Goal: Task Accomplishment & Management: Manage account settings

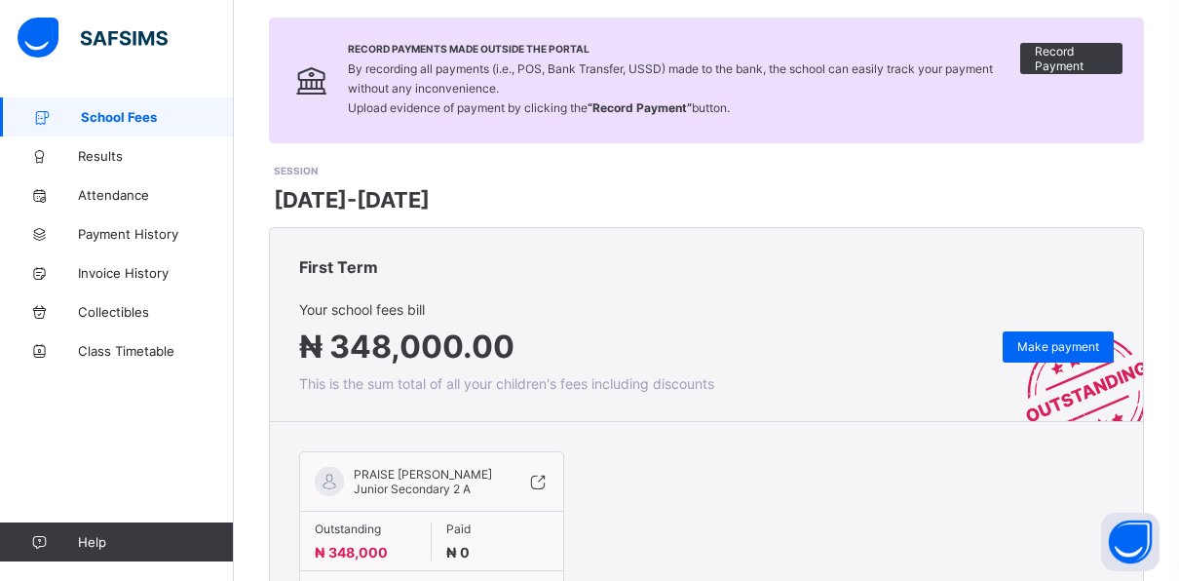
scroll to position [253, 0]
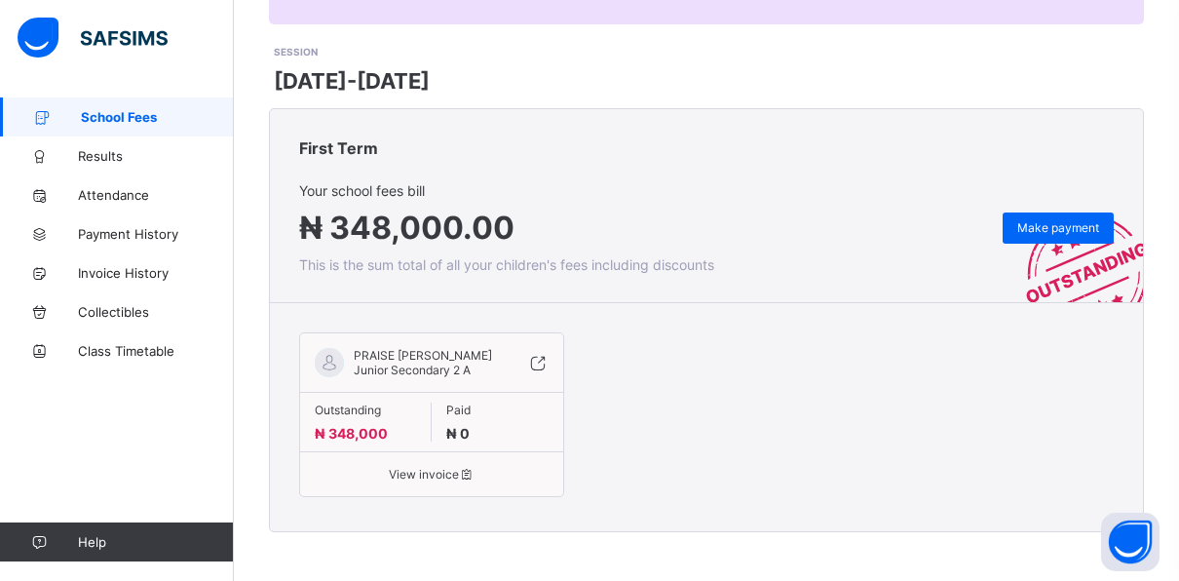
click at [422, 478] on span "View invoice" at bounding box center [432, 474] width 234 height 15
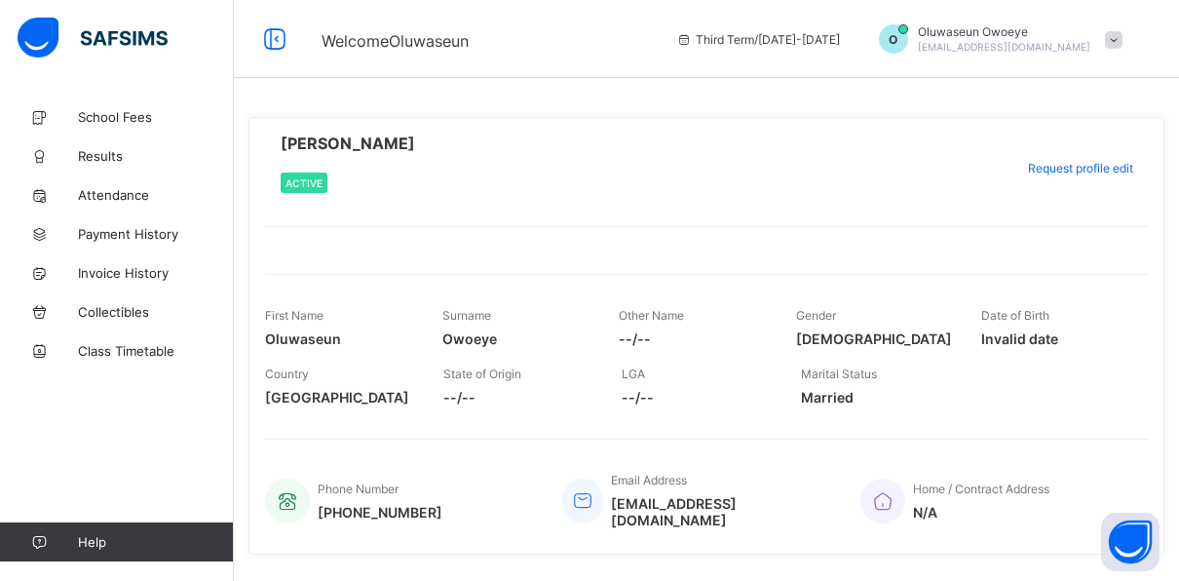
click at [294, 177] on span "Active" at bounding box center [303, 183] width 37 height 12
click at [305, 184] on span "Active" at bounding box center [303, 183] width 37 height 12
click at [1108, 170] on span "Request profile edit" at bounding box center [1080, 168] width 105 height 15
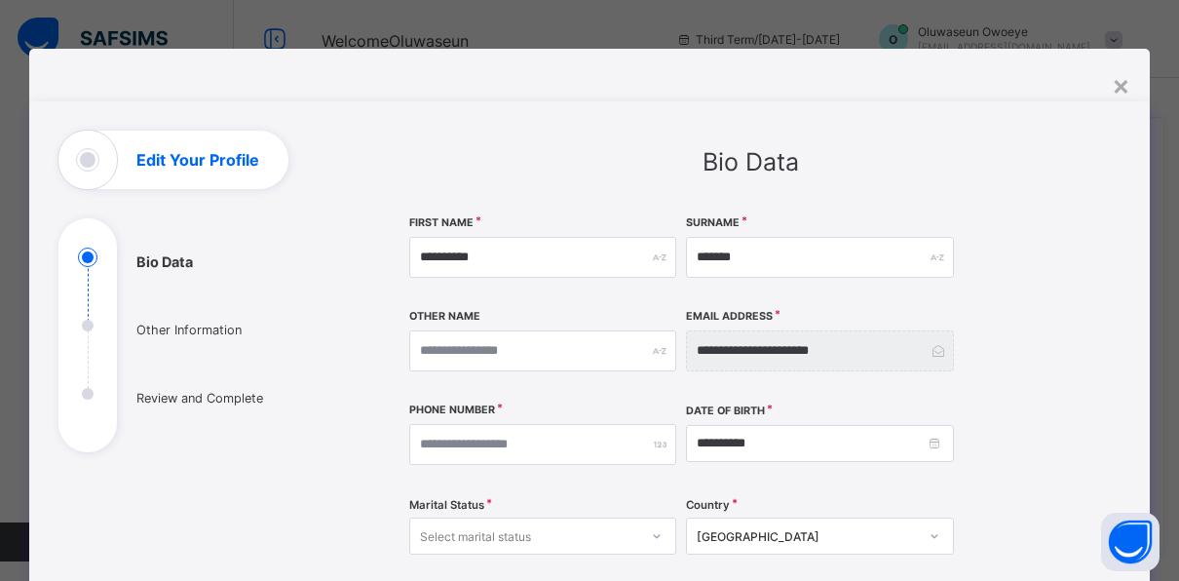
click at [79, 158] on div "Edit Your Profile" at bounding box center [173, 160] width 230 height 58
click at [1119, 87] on div "×" at bounding box center [1120, 84] width 19 height 33
